Goal: Task Accomplishment & Management: Use online tool/utility

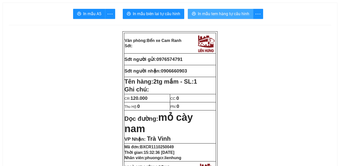
click at [215, 14] on span "In mẫu tem hàng tự cấu hình" at bounding box center [223, 14] width 51 height 6
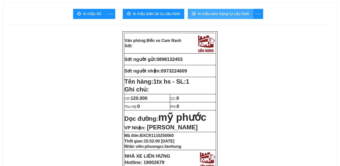
click at [237, 14] on span "In mẫu tem hàng tự cấu hình" at bounding box center [223, 14] width 51 height 6
